Goal: Task Accomplishment & Management: Manage account settings

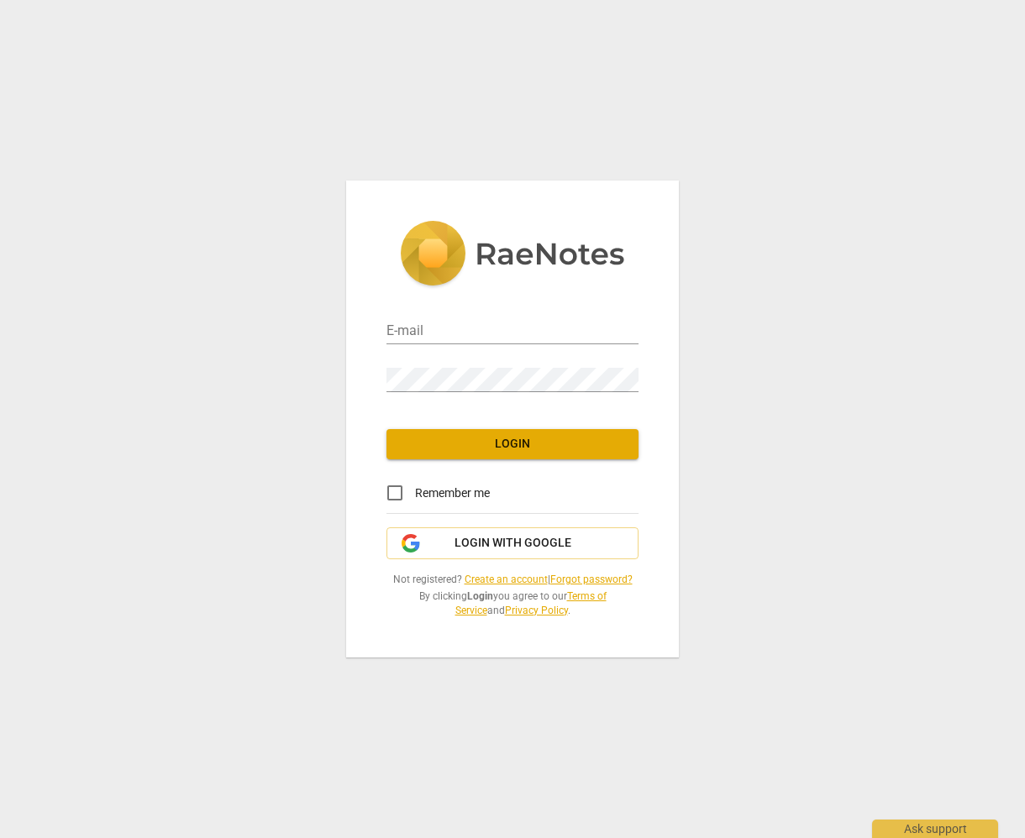
click at [405, 320] on div "E-mail" at bounding box center [512, 326] width 252 height 38
type input "[PERSON_NAME][EMAIL_ADDRESS][PERSON_NAME][DOMAIN_NAME]"
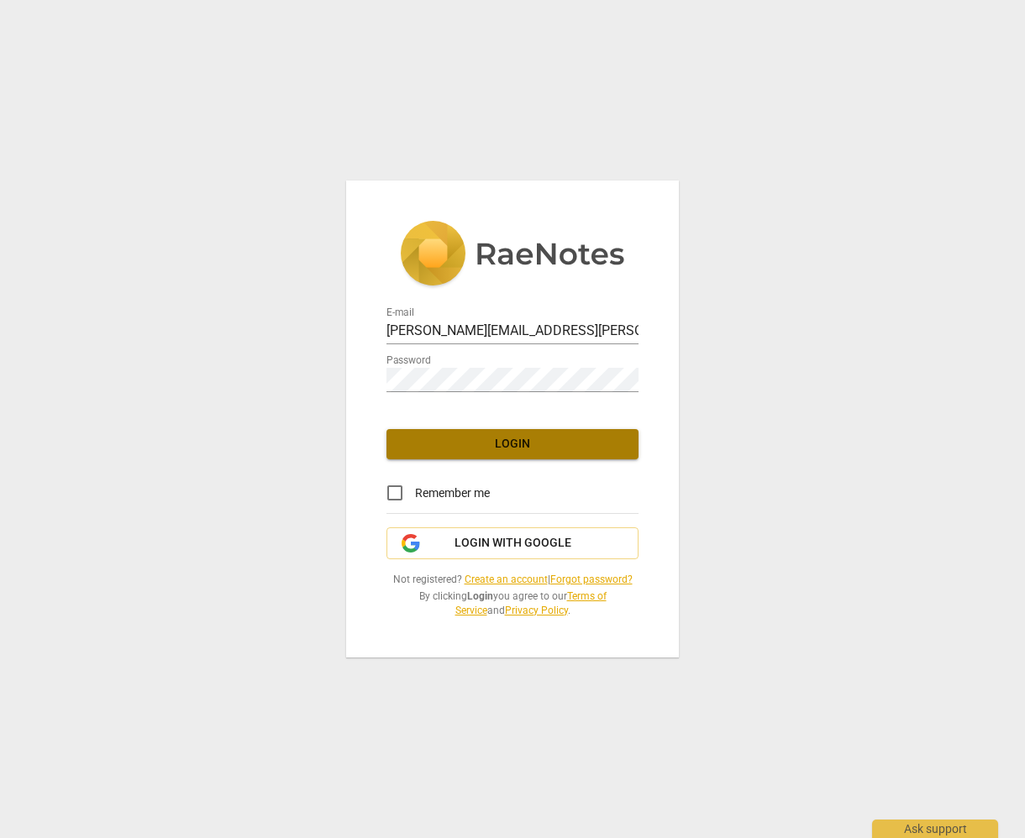
click at [449, 447] on span "Login" at bounding box center [512, 444] width 225 height 17
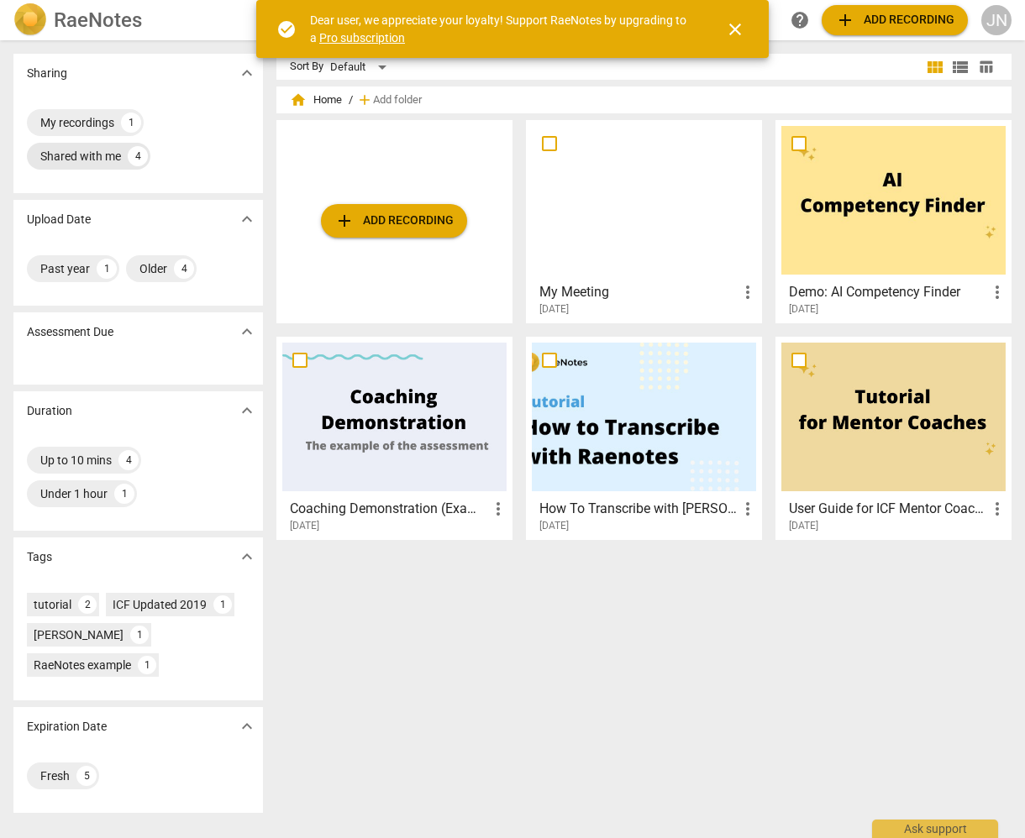
click at [78, 155] on div "Shared with me" at bounding box center [80, 156] width 81 height 17
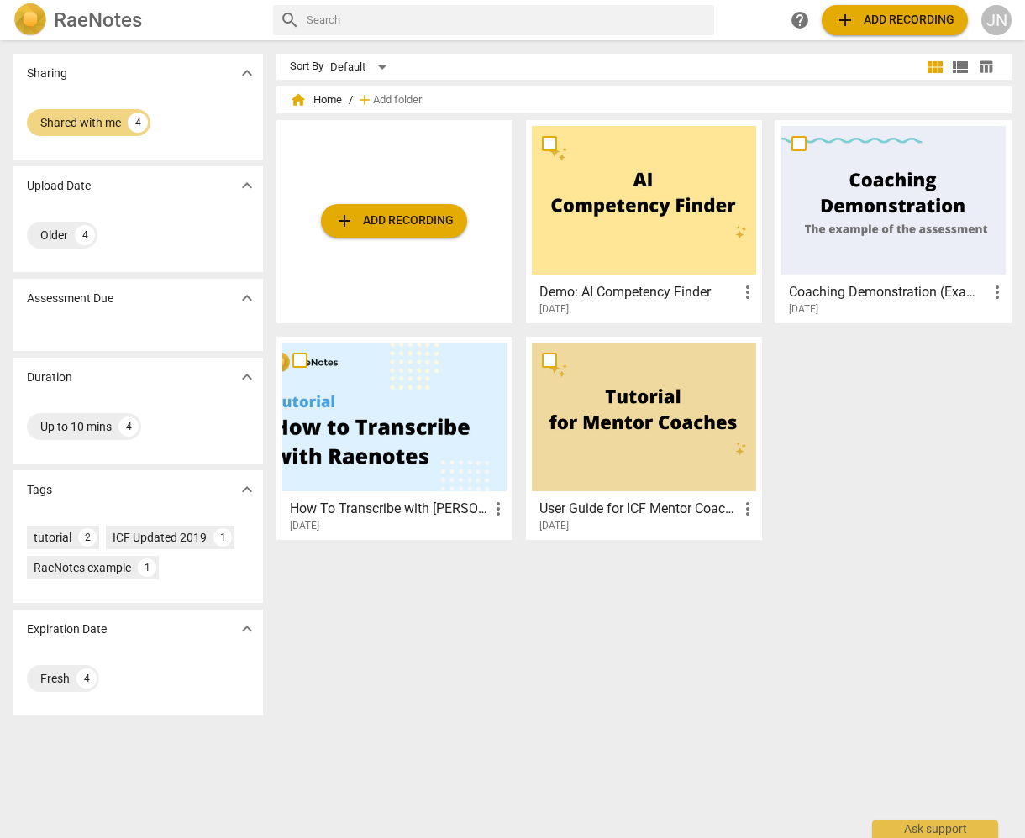
click at [1003, 23] on div "JN" at bounding box center [996, 20] width 30 height 30
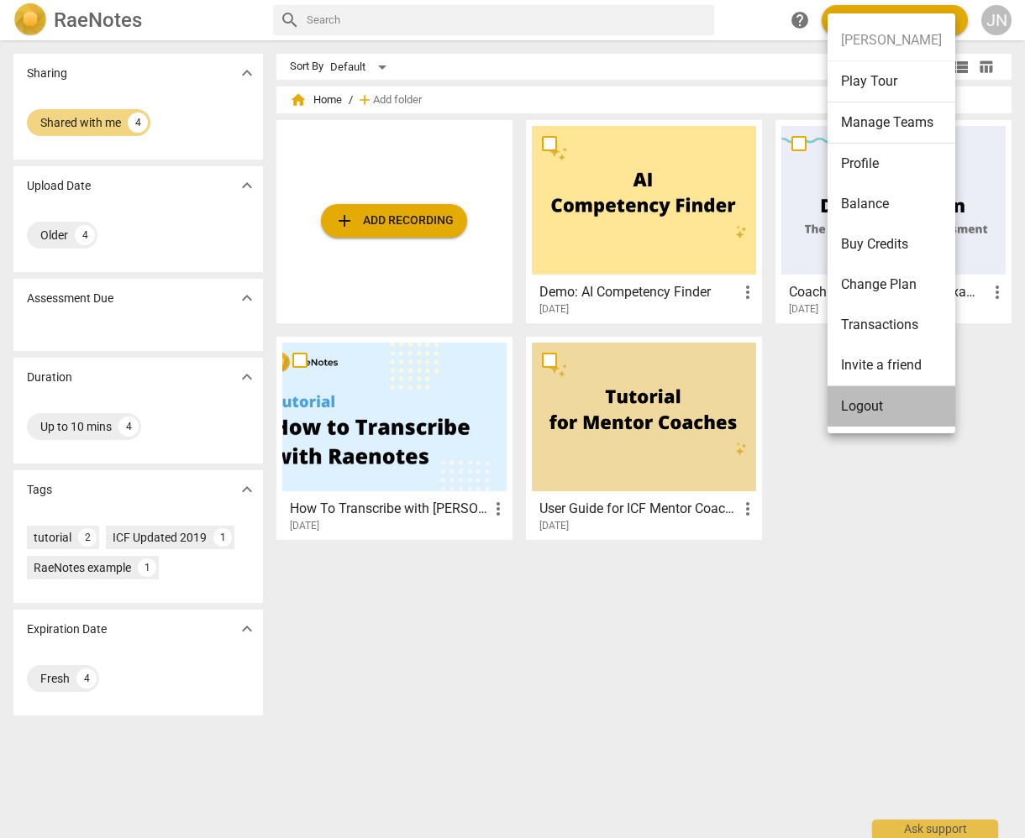
click at [885, 404] on li "Logout" at bounding box center [891, 406] width 128 height 40
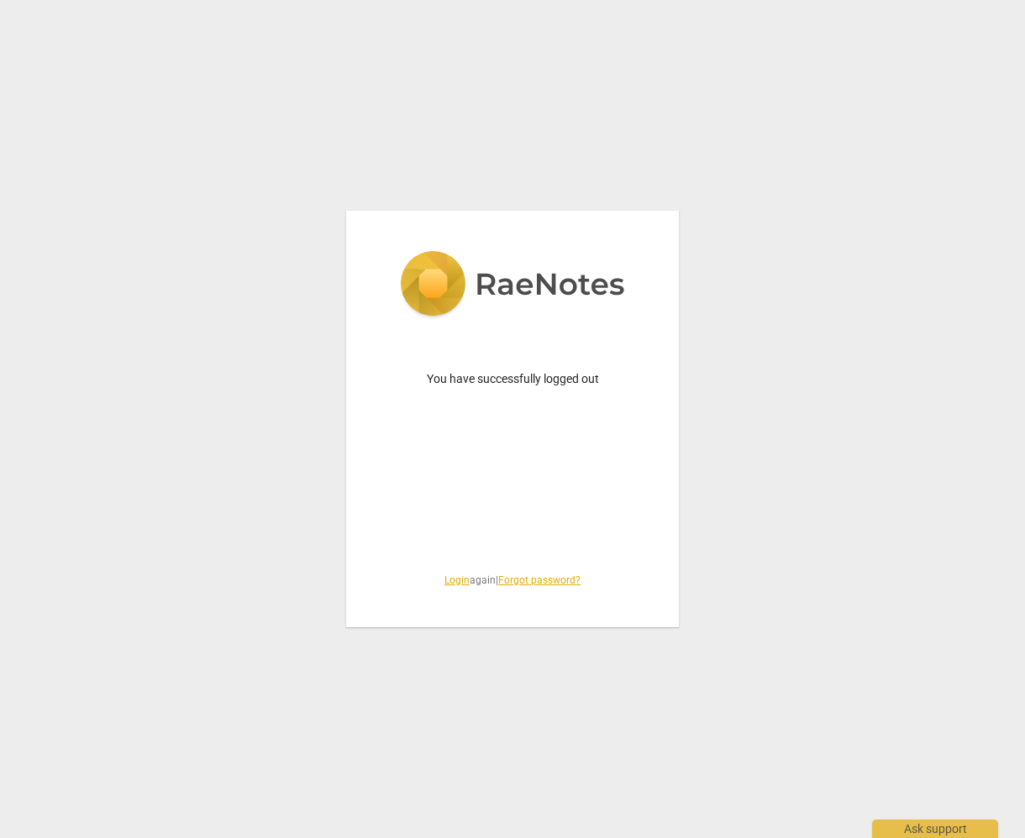
click at [370, 99] on div "You have successfully logged out Login again | Forgot password?" at bounding box center [512, 419] width 1025 height 838
